Goal: Task Accomplishment & Management: Manage account settings

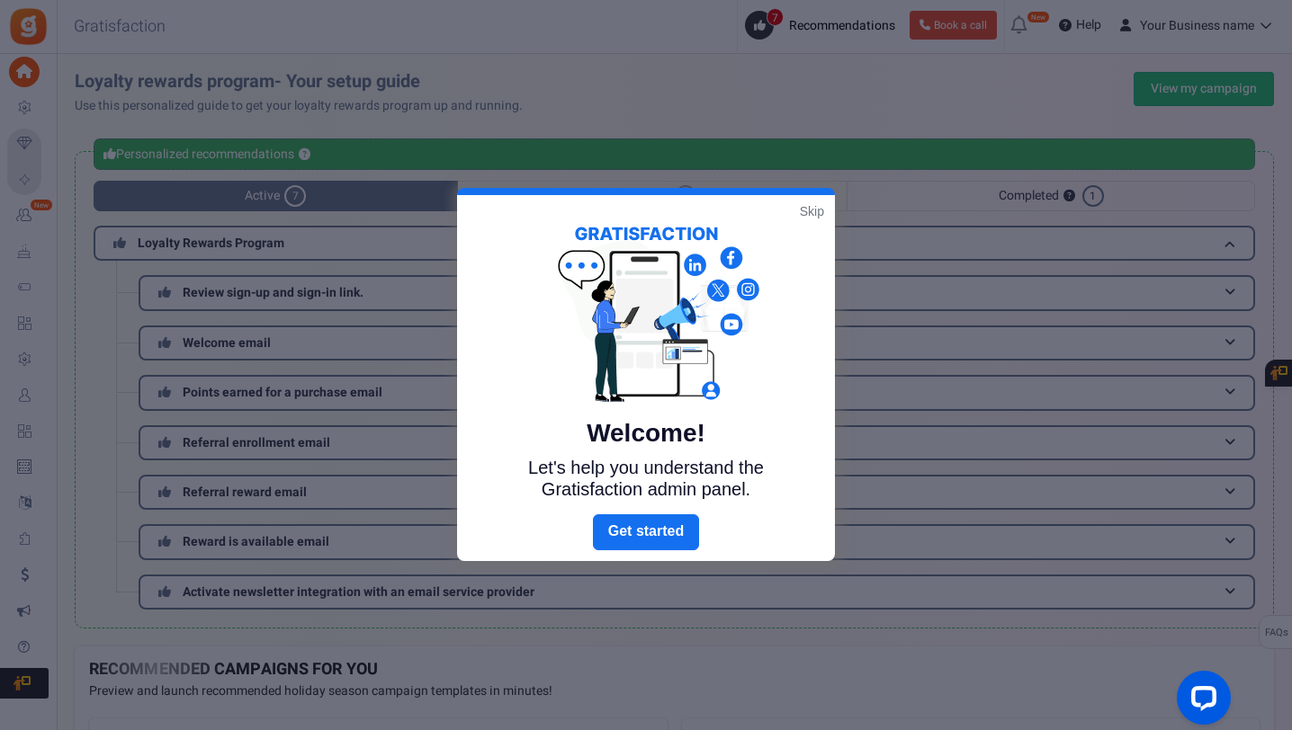
click at [815, 206] on link "Skip" at bounding box center [812, 211] width 24 height 18
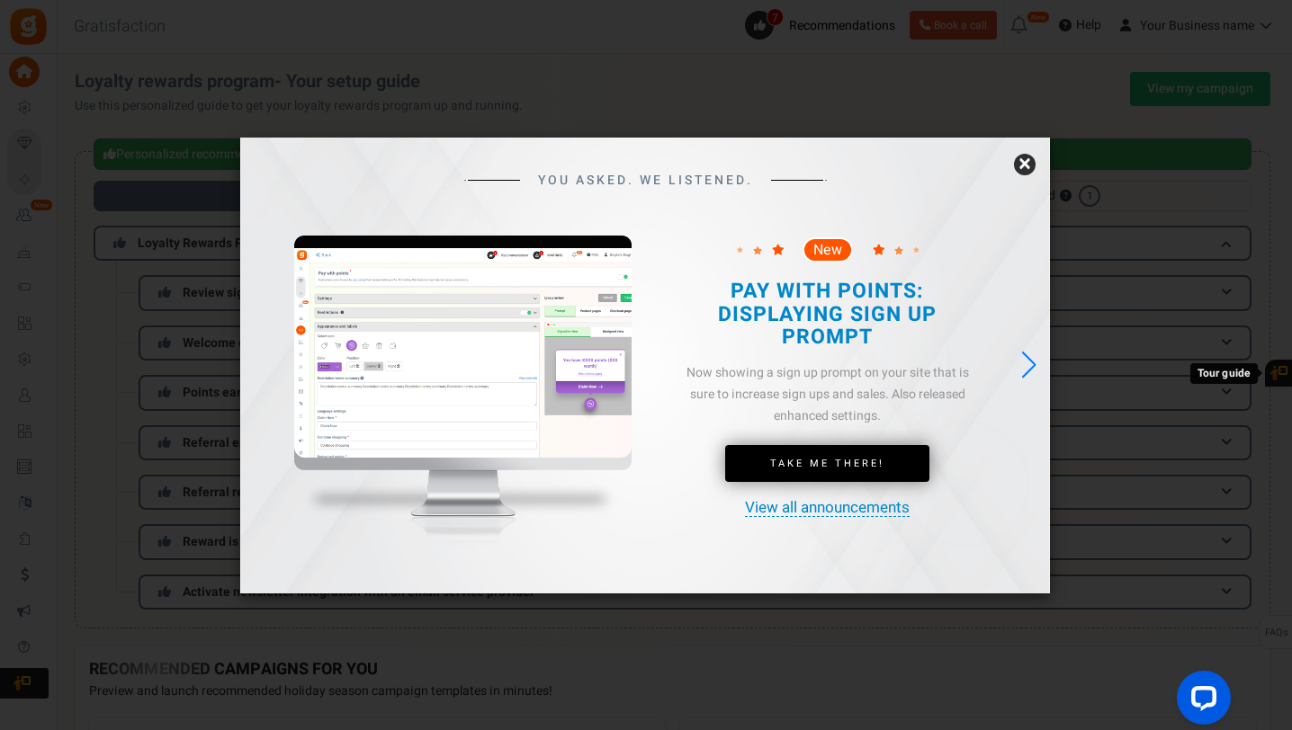
click at [1025, 169] on link "×" at bounding box center [1025, 165] width 22 height 22
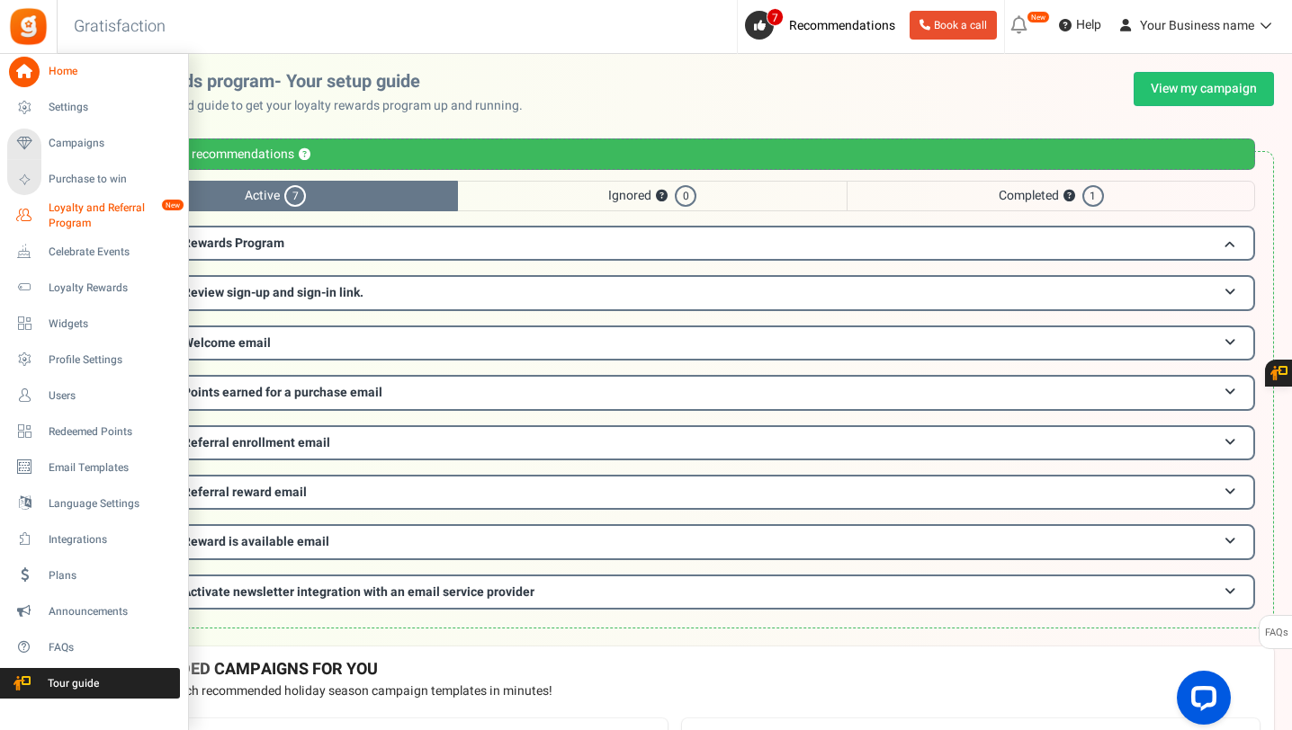
click at [51, 208] on span "Loyalty and Referral Program" at bounding box center [114, 216] width 131 height 31
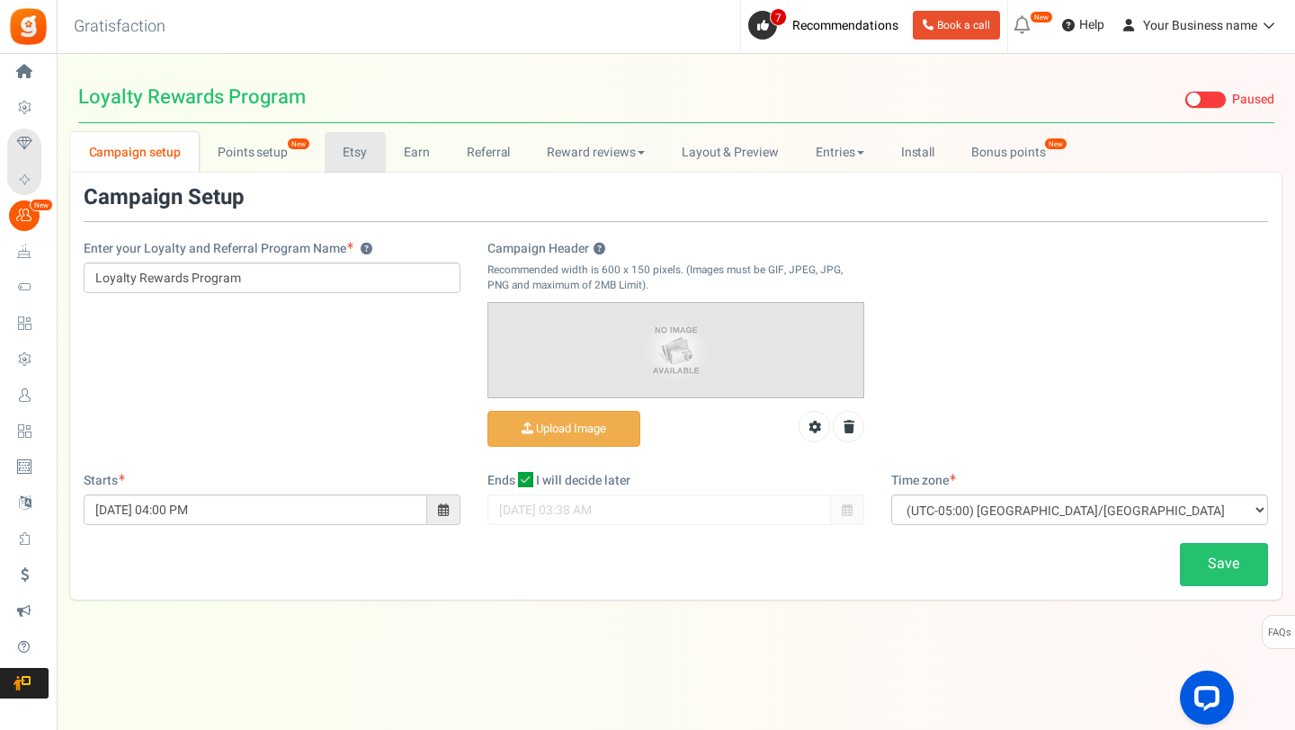
click at [352, 160] on link "Etsy" at bounding box center [355, 152] width 61 height 40
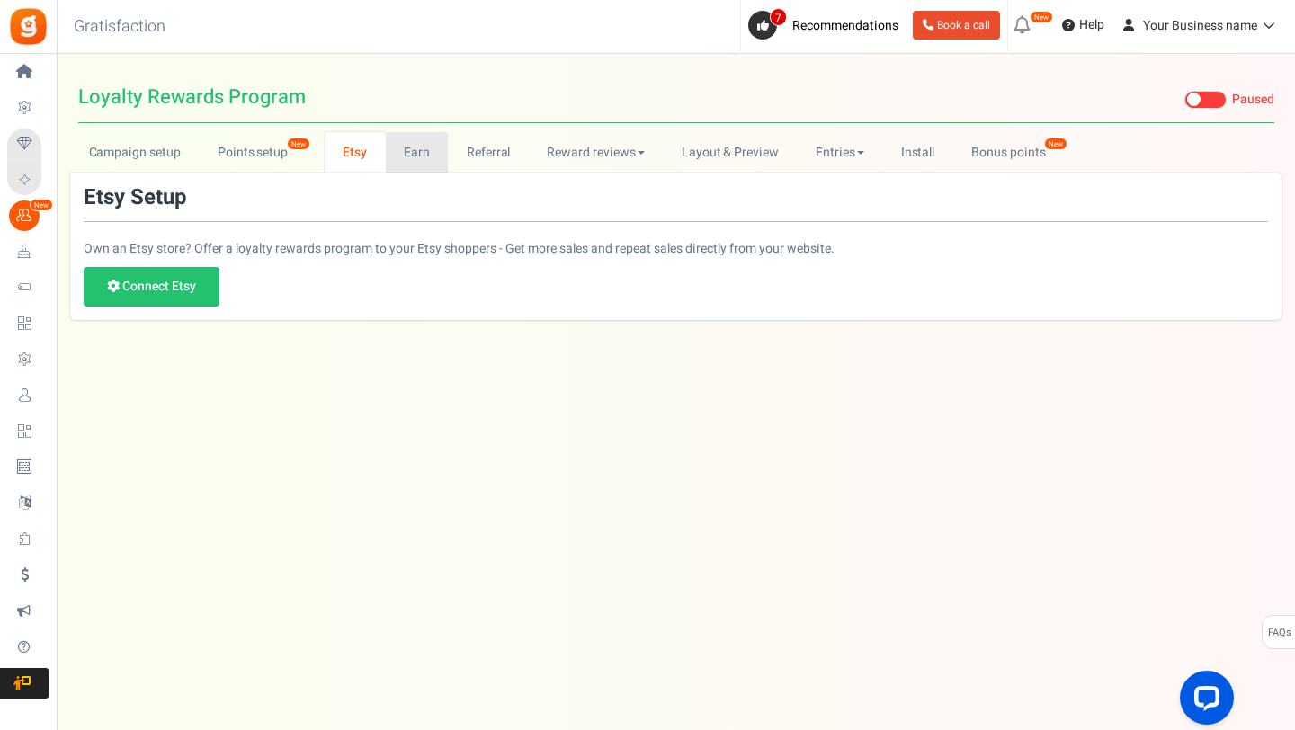
click at [417, 149] on link "Earn" at bounding box center [417, 152] width 63 height 40
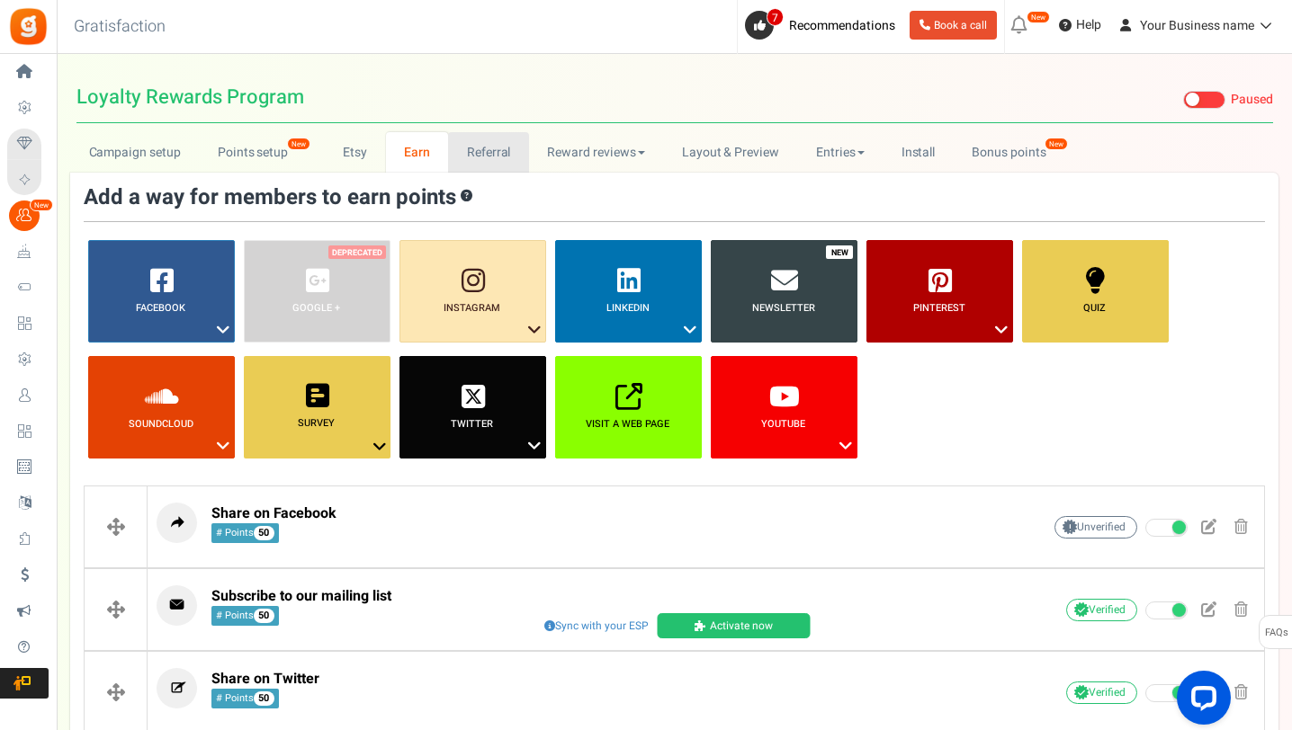
click at [483, 158] on link "Referral" at bounding box center [488, 152] width 81 height 40
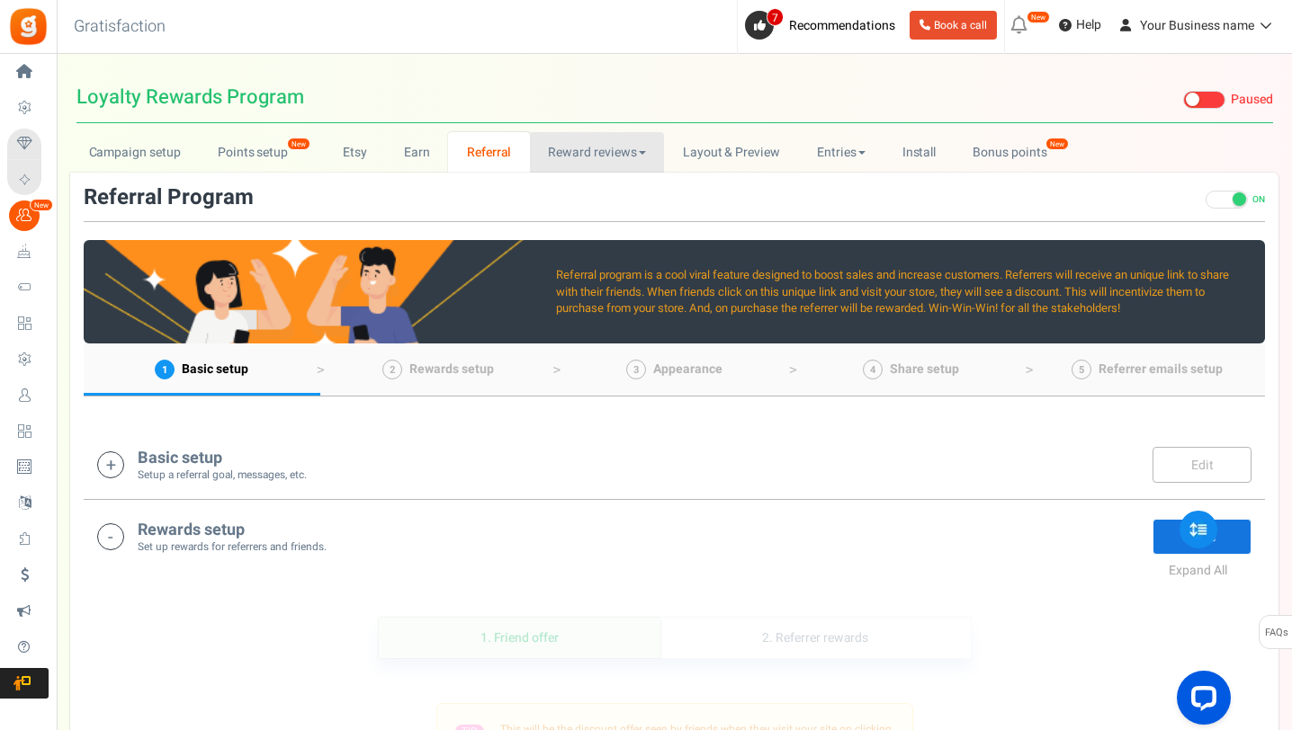
click at [584, 157] on link "Reward reviews" at bounding box center [597, 152] width 134 height 40
click at [571, 187] on link "WOO" at bounding box center [602, 192] width 144 height 26
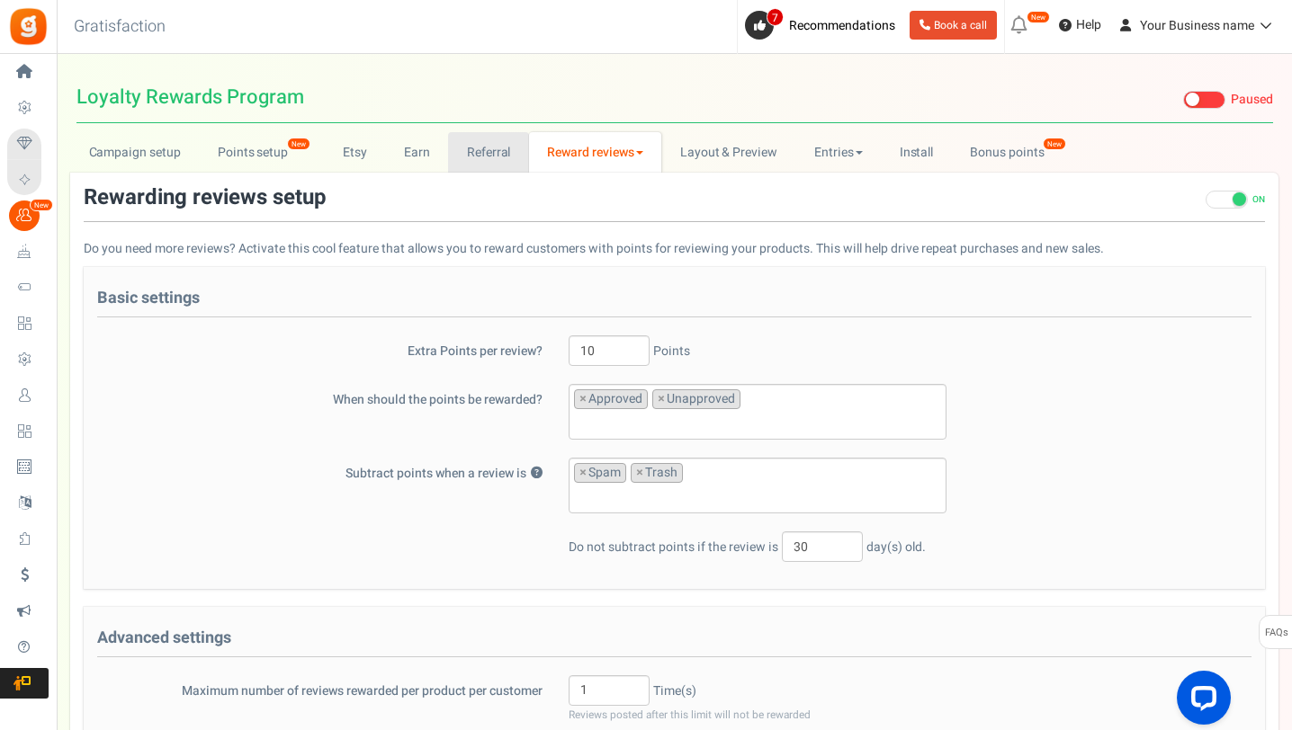
click at [476, 149] on link "Referral" at bounding box center [488, 152] width 81 height 40
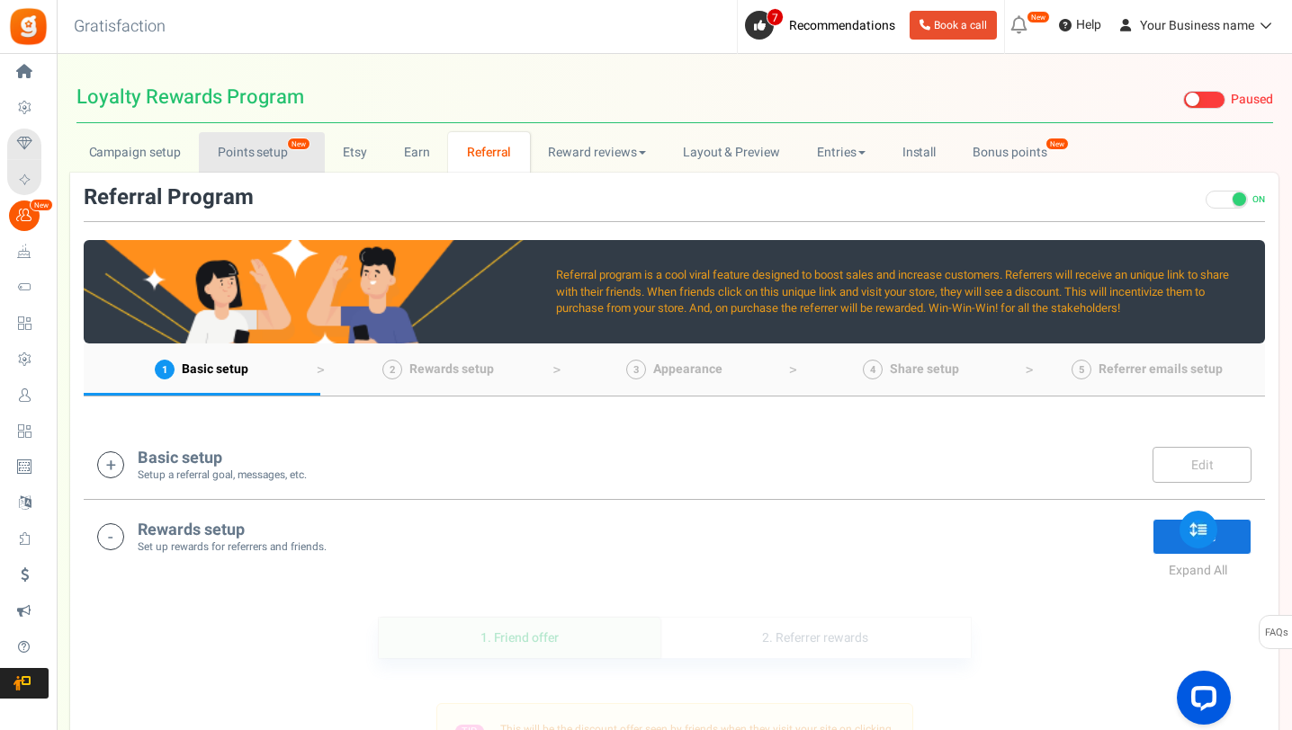
click at [297, 156] on link "Points setup New" at bounding box center [261, 152] width 125 height 40
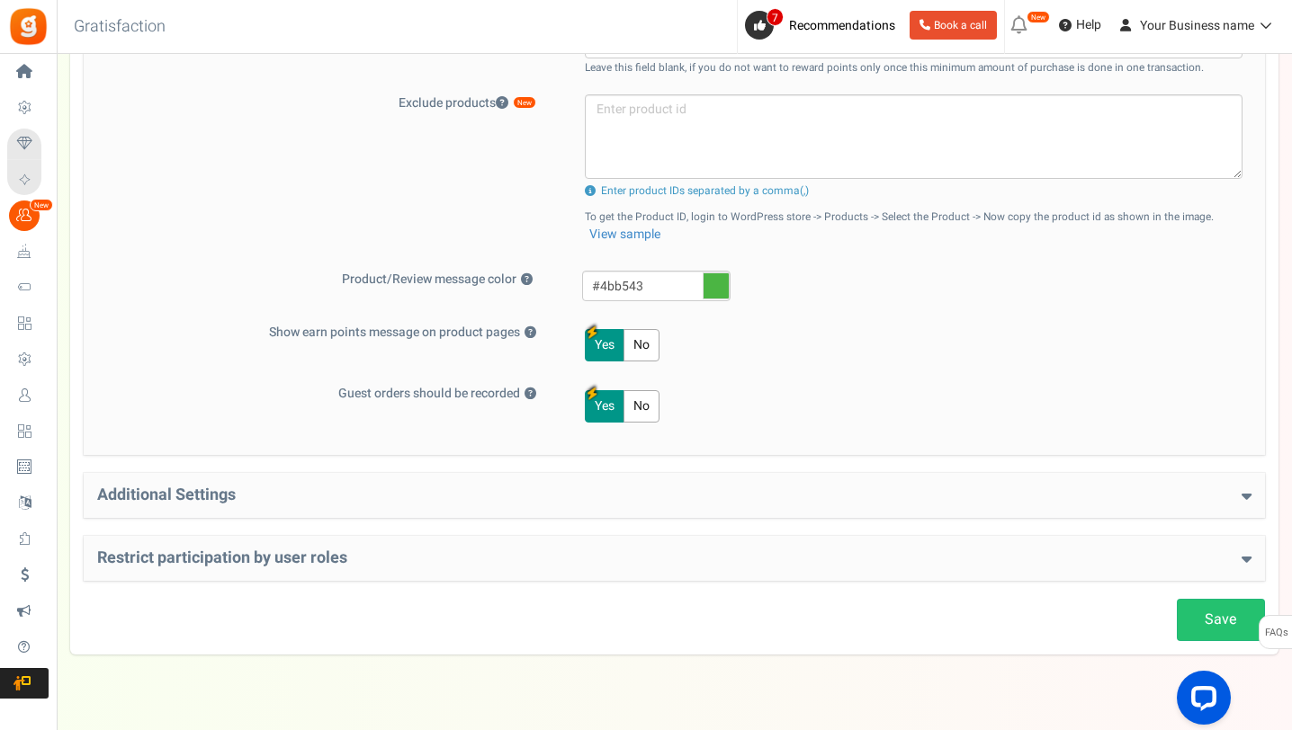
scroll to position [726, 0]
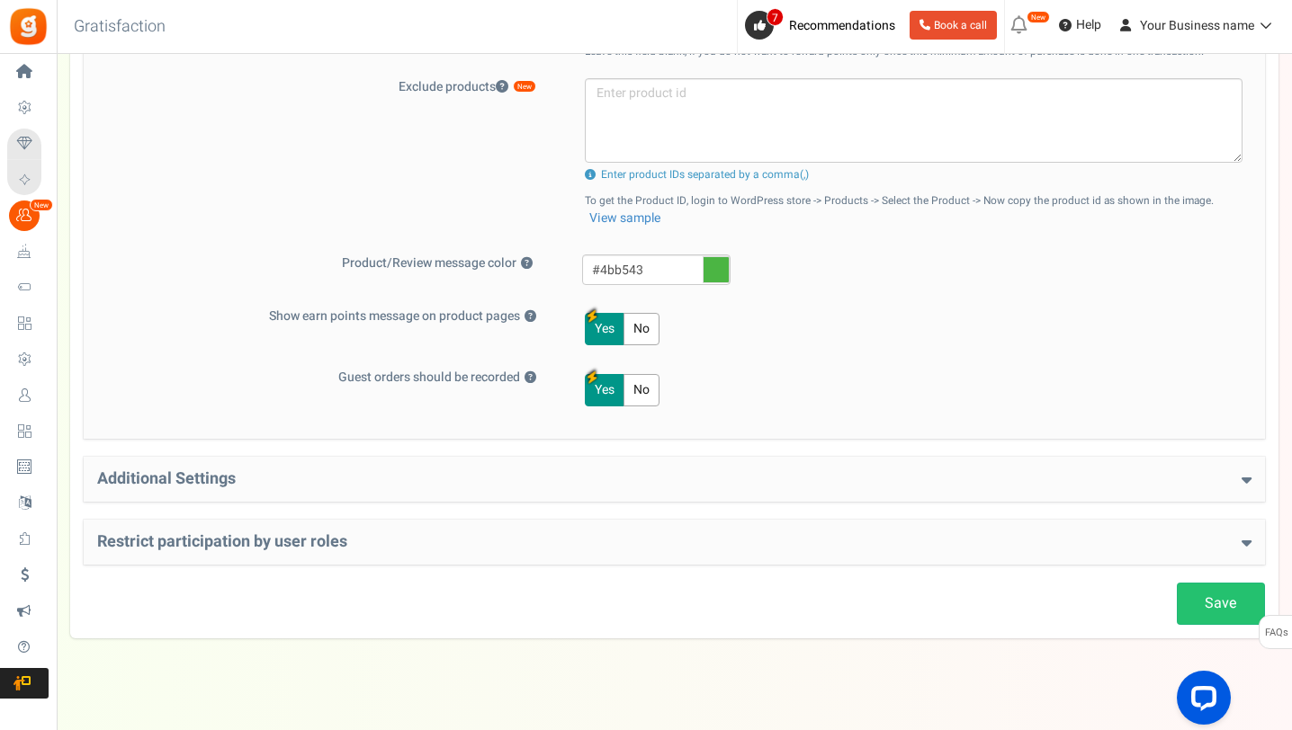
click at [482, 472] on h4 "Additional Settings" at bounding box center [674, 479] width 1154 height 18
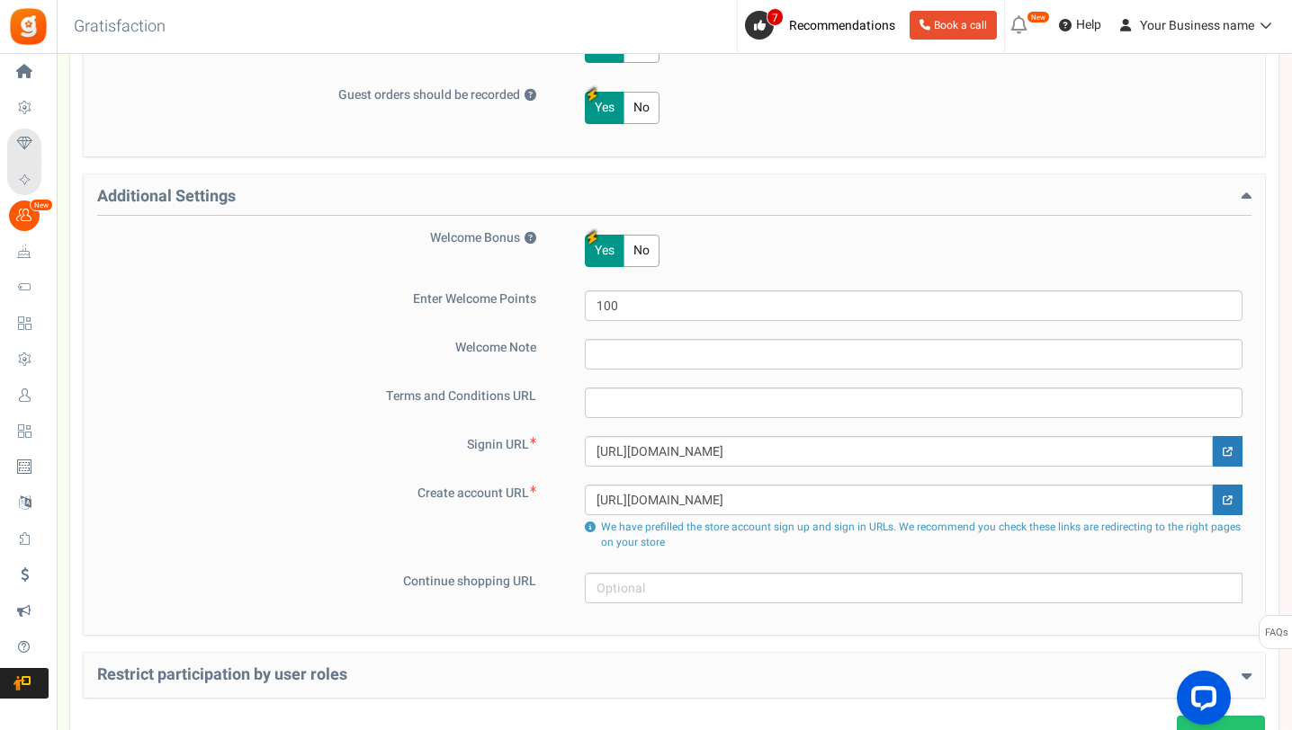
scroll to position [1011, 0]
